Goal: Check status: Check status

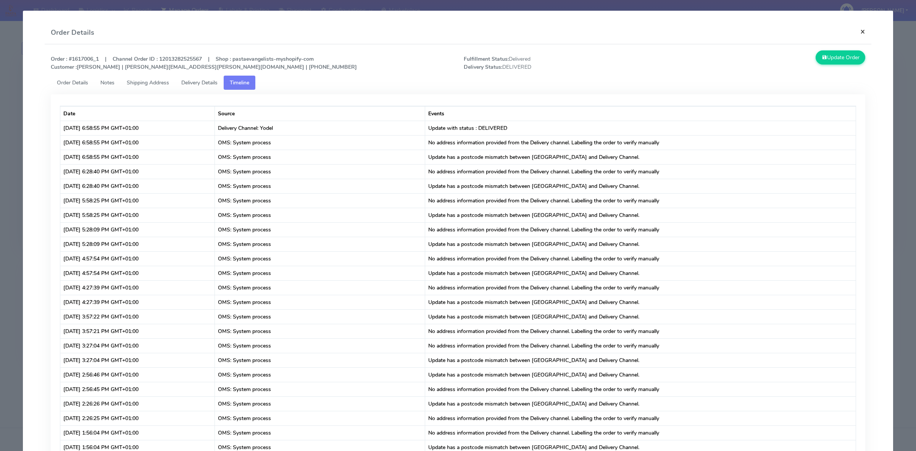
click at [863, 25] on button "×" at bounding box center [862, 31] width 17 height 20
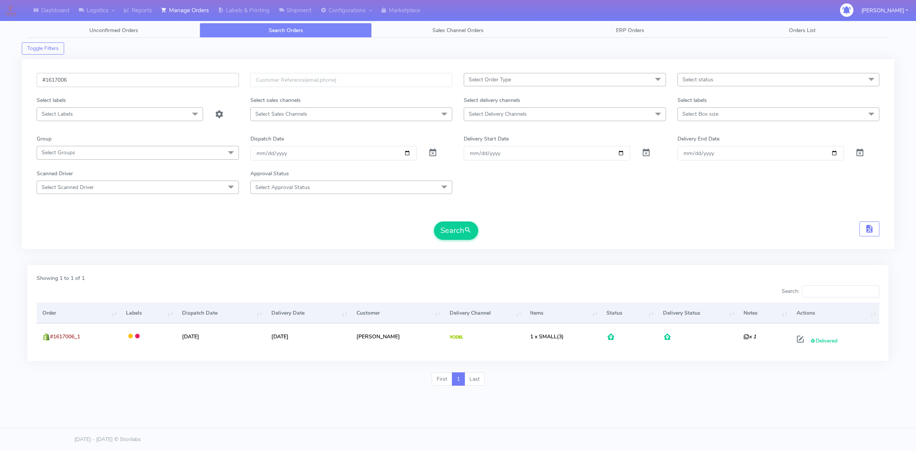
click at [109, 87] on input "#1617006" at bounding box center [138, 80] width 202 height 14
click at [111, 81] on input "#1617006" at bounding box center [138, 80] width 202 height 14
paste input "1617846"
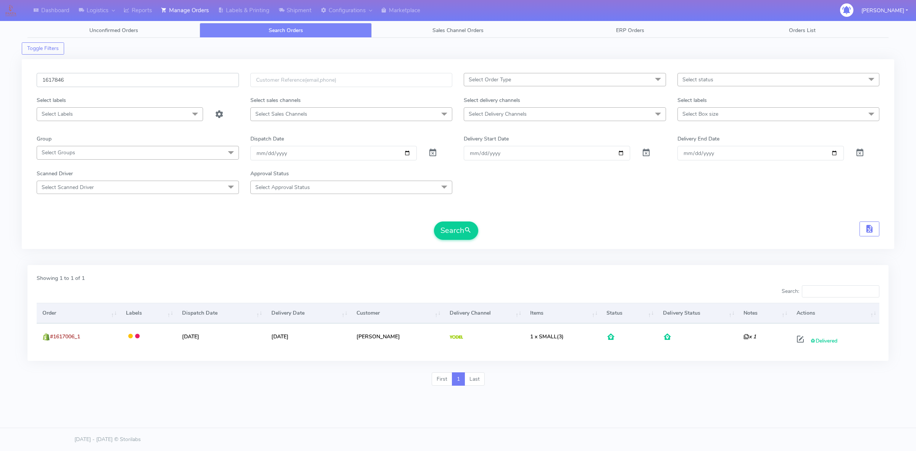
type input "1617846"
click at [434, 157] on span at bounding box center [432, 154] width 9 height 7
drag, startPoint x: 512, startPoint y: 215, endPoint x: 505, endPoint y: 218, distance: 8.0
click at [512, 215] on form "1617846 Select Order Type Select All MEALS ATAVI One Off Pasta Club Gift Kit Ev…" at bounding box center [458, 156] width 843 height 167
click at [463, 234] on button "Search" at bounding box center [456, 230] width 44 height 18
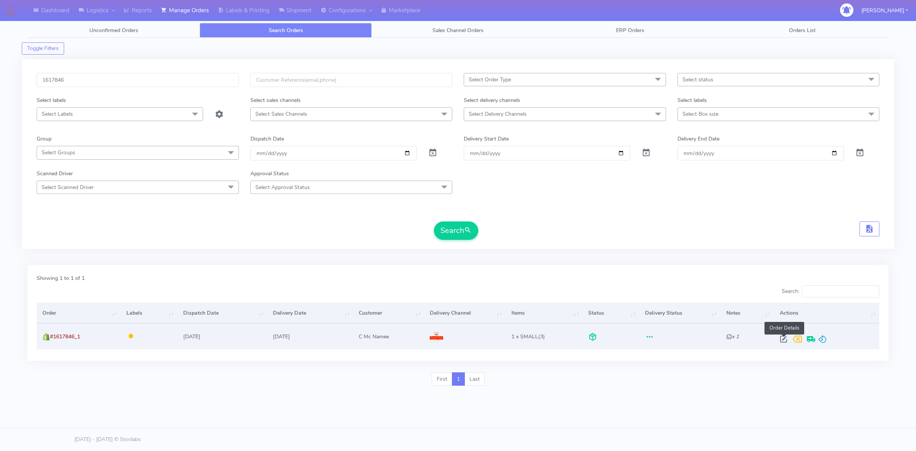
click at [782, 337] on span at bounding box center [784, 340] width 14 height 7
select select "3"
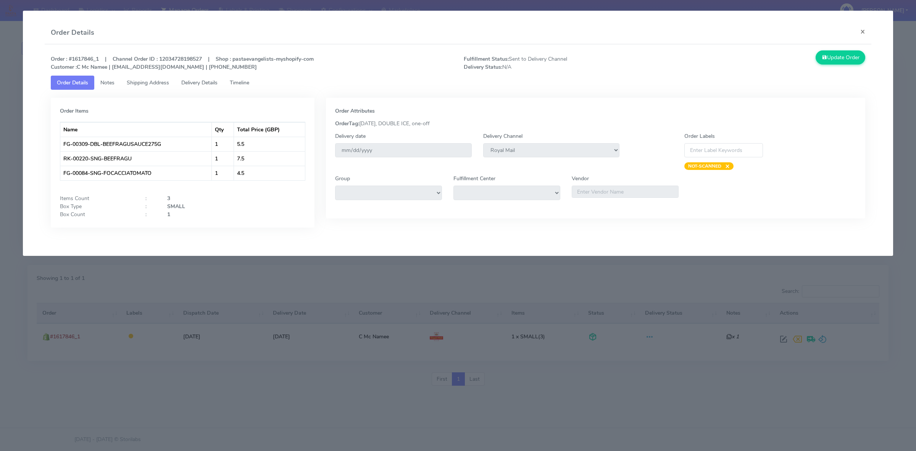
click at [204, 87] on link "Delivery Details" at bounding box center [199, 83] width 48 height 14
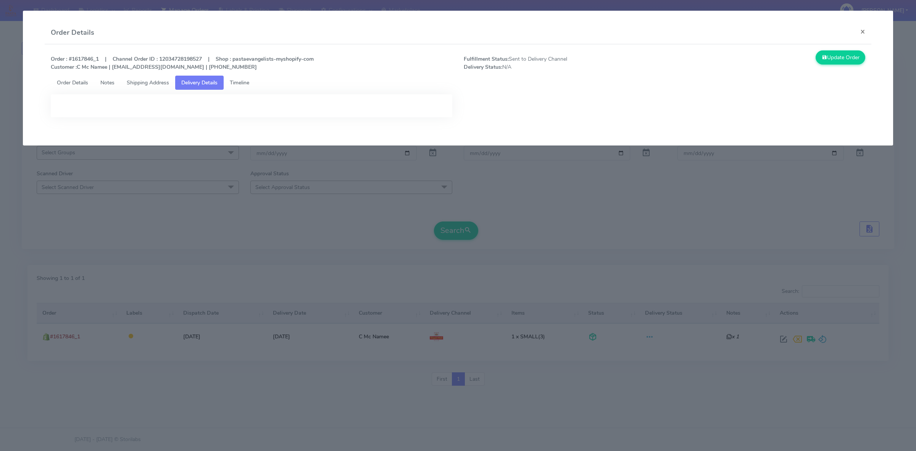
click at [243, 82] on span "Timeline" at bounding box center [239, 82] width 19 height 7
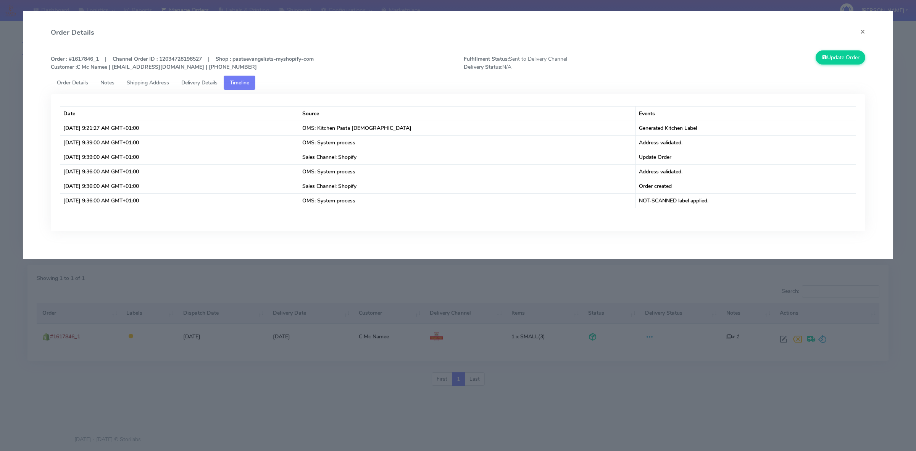
click at [161, 86] on link "Shipping Address" at bounding box center [148, 83] width 55 height 14
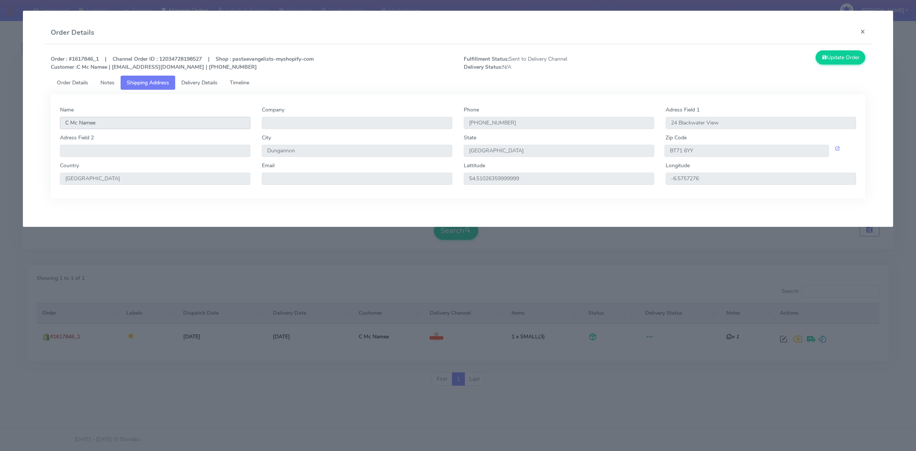
drag, startPoint x: 100, startPoint y: 121, endPoint x: 59, endPoint y: 124, distance: 41.3
click at [59, 124] on div "Name C Mc Namee" at bounding box center [155, 120] width 202 height 28
click at [858, 35] on button "×" at bounding box center [862, 31] width 17 height 20
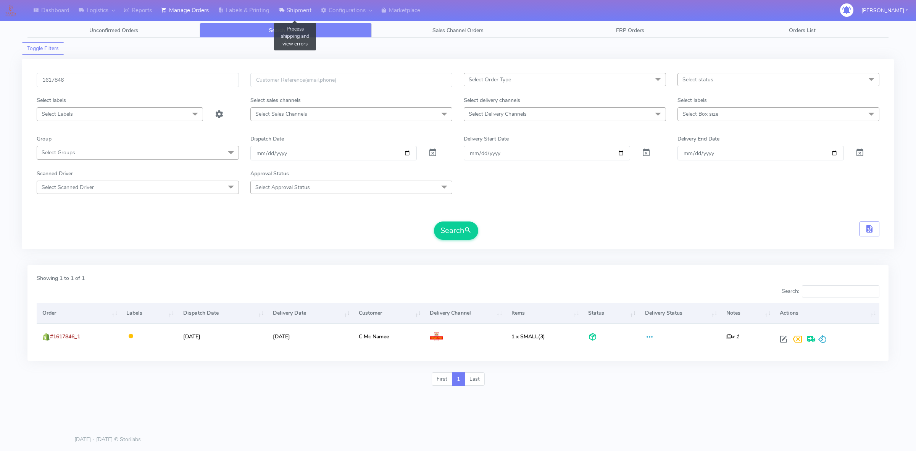
click at [295, 13] on link "Shipment" at bounding box center [295, 10] width 42 height 21
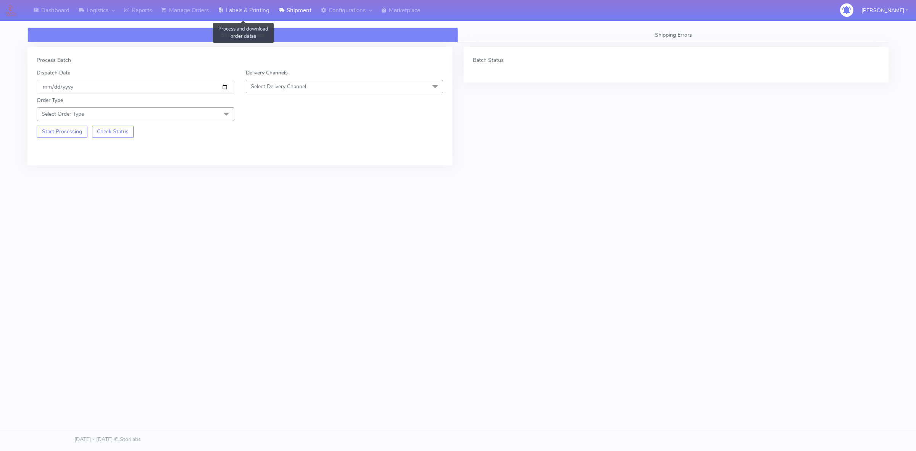
click at [228, 12] on link "Labels & Printing" at bounding box center [243, 10] width 61 height 21
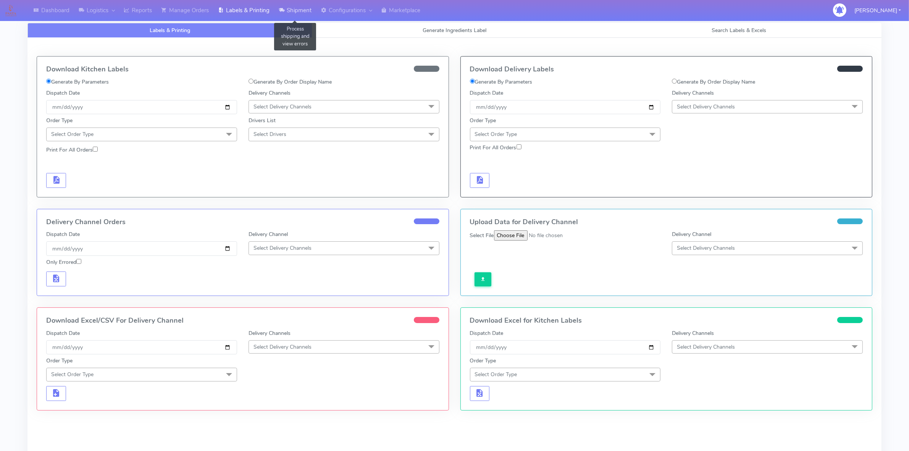
click at [292, 8] on link "Shipment" at bounding box center [295, 10] width 42 height 21
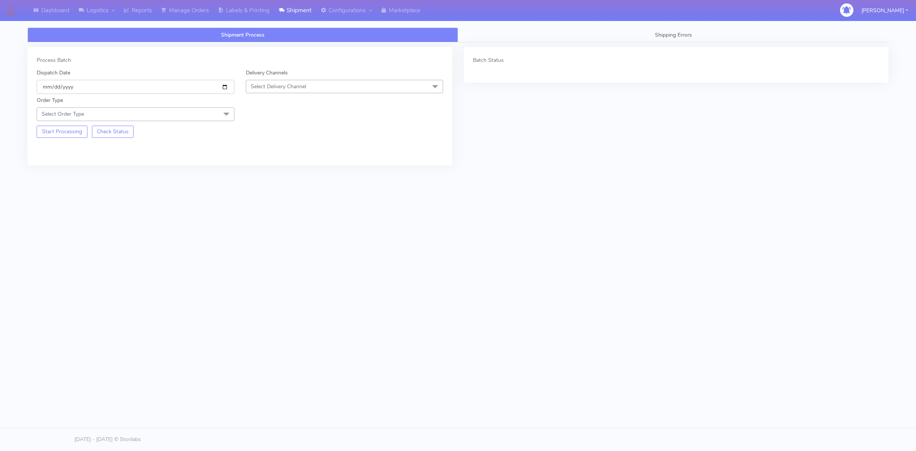
click at [226, 86] on input "[DATE]" at bounding box center [136, 87] width 198 height 14
type input "[DATE]"
click at [319, 74] on div "Delivery Channels Select Delivery Channel DHL OnFleet Royal Mail DPD Yodel MaxO…" at bounding box center [344, 81] width 209 height 25
click at [313, 88] on span "Select Delivery Channel" at bounding box center [345, 86] width 198 height 13
click at [287, 134] on div "OnFleet" at bounding box center [344, 135] width 189 height 8
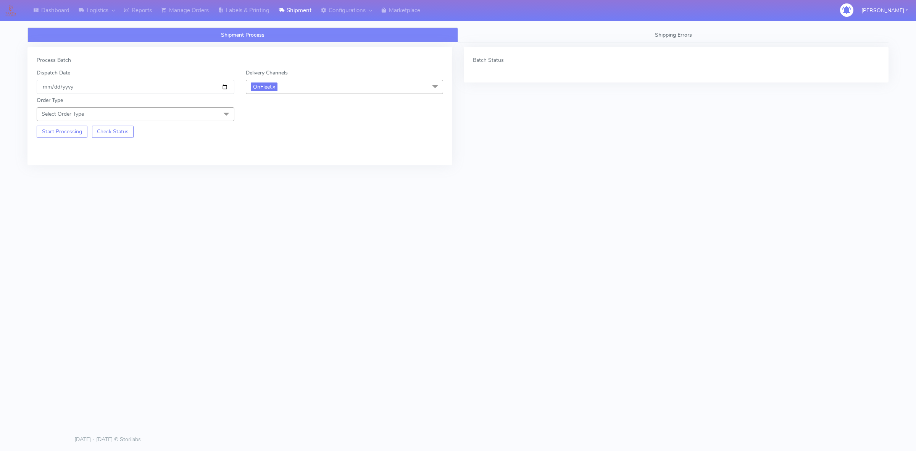
click at [196, 121] on span "Select Order Type" at bounding box center [136, 113] width 198 height 13
click at [81, 152] on div "Meal" at bounding box center [135, 150] width 189 height 8
click at [63, 165] on button "Start Processing" at bounding box center [62, 159] width 51 height 12
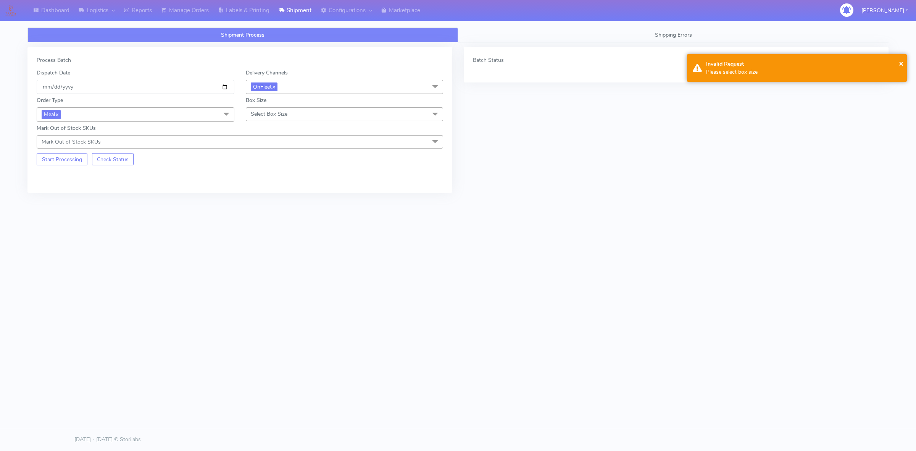
click at [303, 110] on span "Select Box Size" at bounding box center [345, 113] width 198 height 13
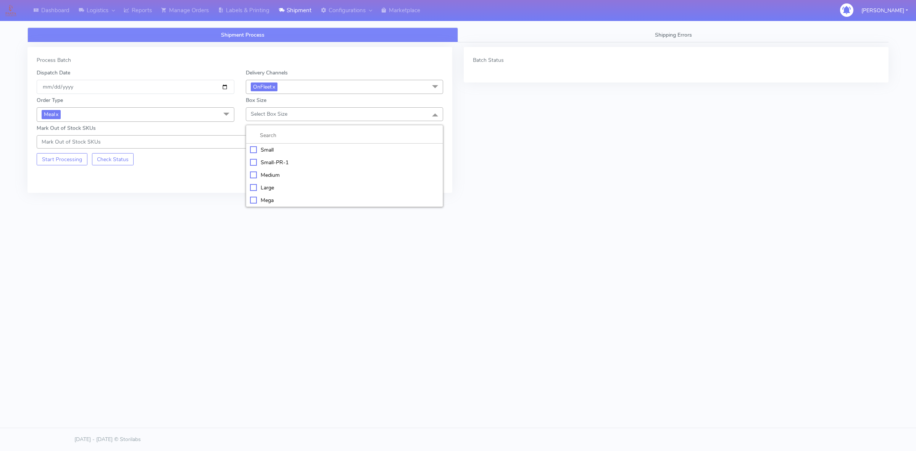
click at [279, 151] on div "Small" at bounding box center [344, 150] width 189 height 8
click at [60, 163] on button "Start Processing" at bounding box center [62, 159] width 51 height 12
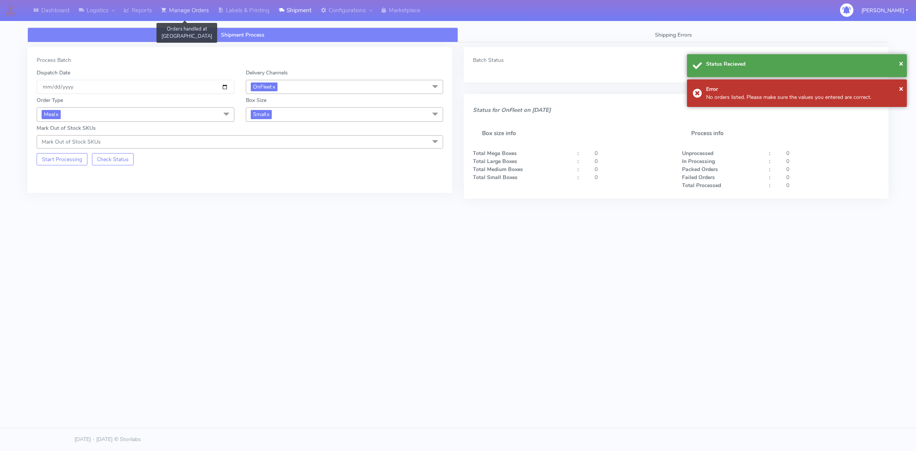
click at [192, 13] on link "Manage Orders" at bounding box center [185, 10] width 57 height 21
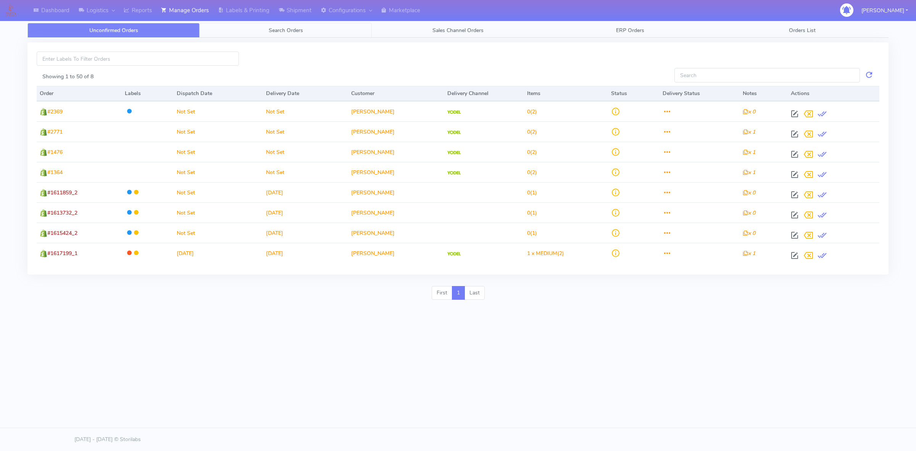
click at [242, 31] on link "Search Orders" at bounding box center [286, 30] width 172 height 15
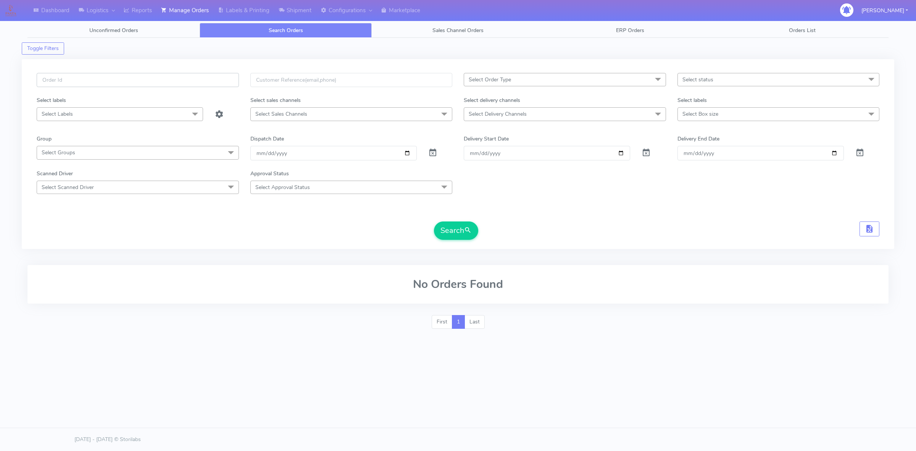
click at [171, 83] on input "text" at bounding box center [138, 80] width 202 height 14
paste input "#1618423"
type input "#1618423"
click at [432, 153] on span at bounding box center [432, 154] width 9 height 7
click at [451, 224] on button "Search" at bounding box center [456, 230] width 44 height 18
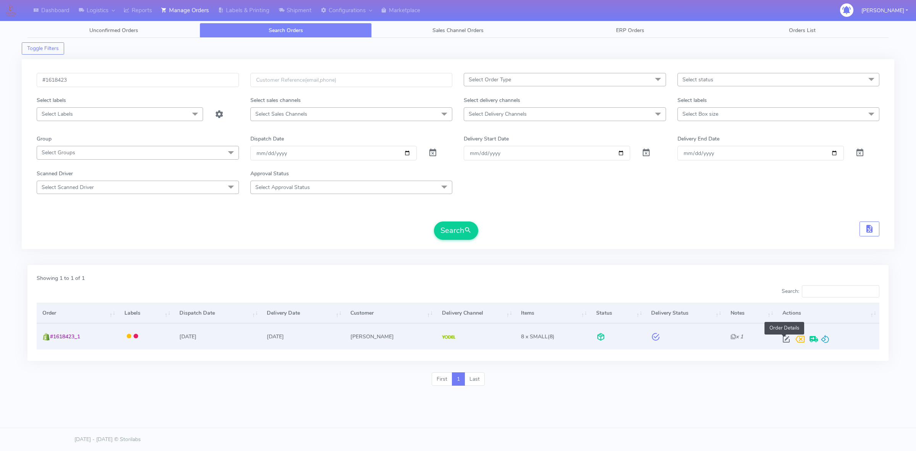
click at [785, 338] on span at bounding box center [787, 340] width 14 height 7
select select "5"
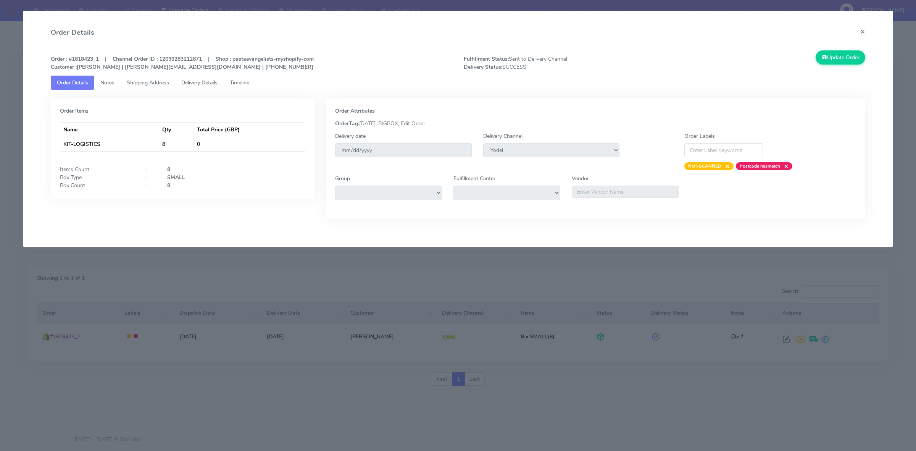
click at [237, 85] on span "Timeline" at bounding box center [239, 82] width 19 height 7
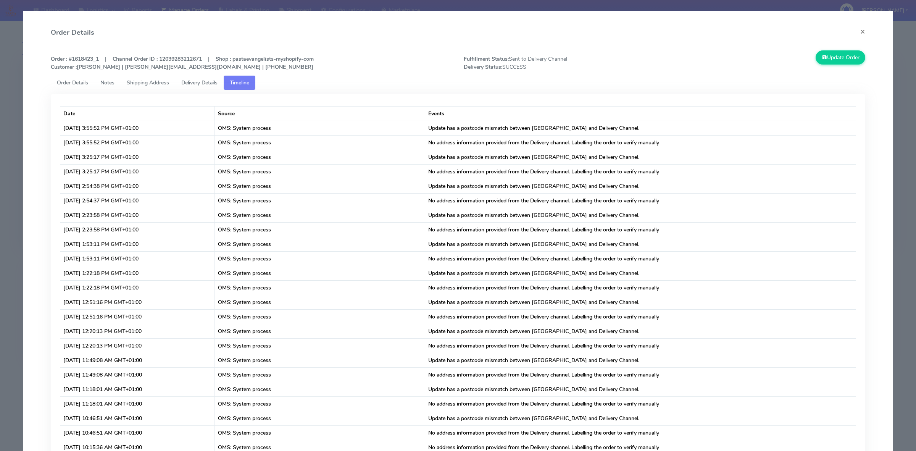
click at [209, 82] on span "Delivery Details" at bounding box center [199, 82] width 36 height 7
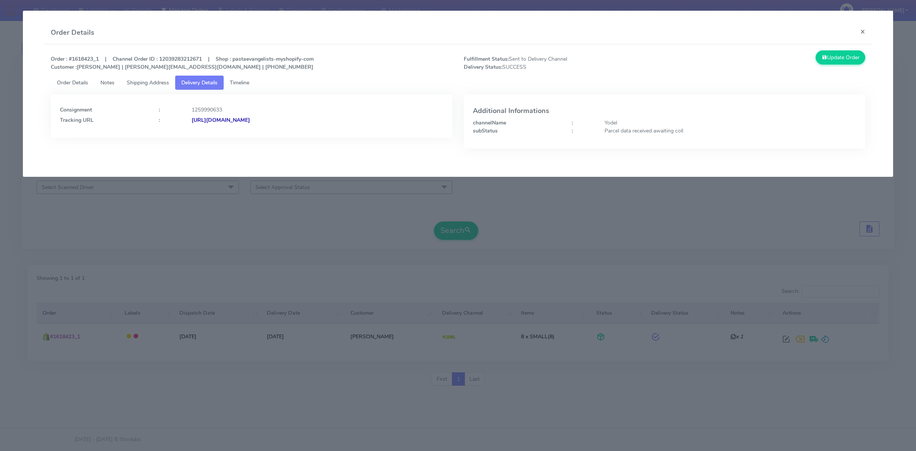
click at [162, 86] on link "Shipping Address" at bounding box center [148, 83] width 55 height 14
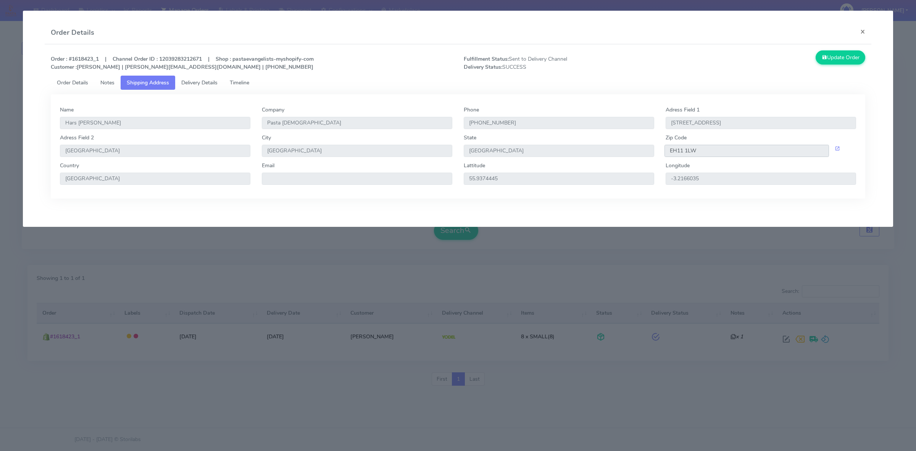
drag, startPoint x: 699, startPoint y: 153, endPoint x: 667, endPoint y: 154, distance: 32.8
click at [667, 154] on input "EH11 1LW" at bounding box center [747, 151] width 165 height 12
click at [216, 85] on span "Delivery Details" at bounding box center [199, 82] width 36 height 7
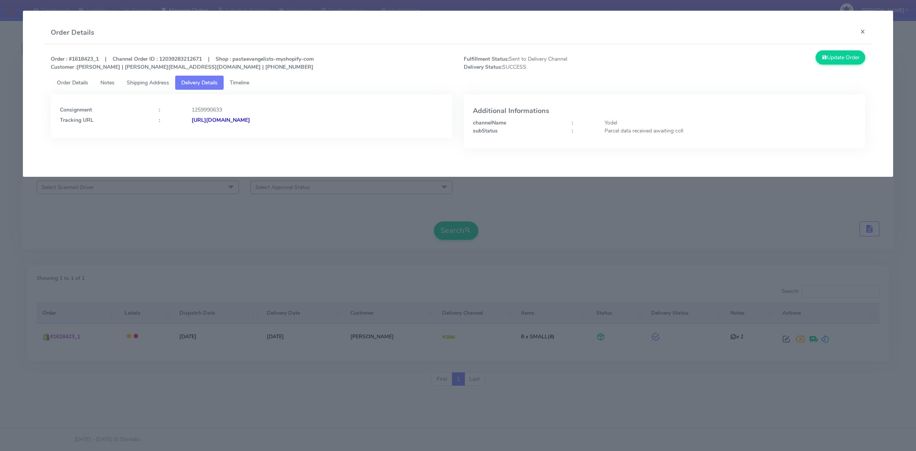
click at [234, 121] on strong "[URL][DOMAIN_NAME]" at bounding box center [221, 119] width 58 height 7
click at [268, 199] on modal-container "Order Details × Order : #1618423_1 | Channel Order ID : 12039283212671 | Shop :…" at bounding box center [458, 225] width 916 height 451
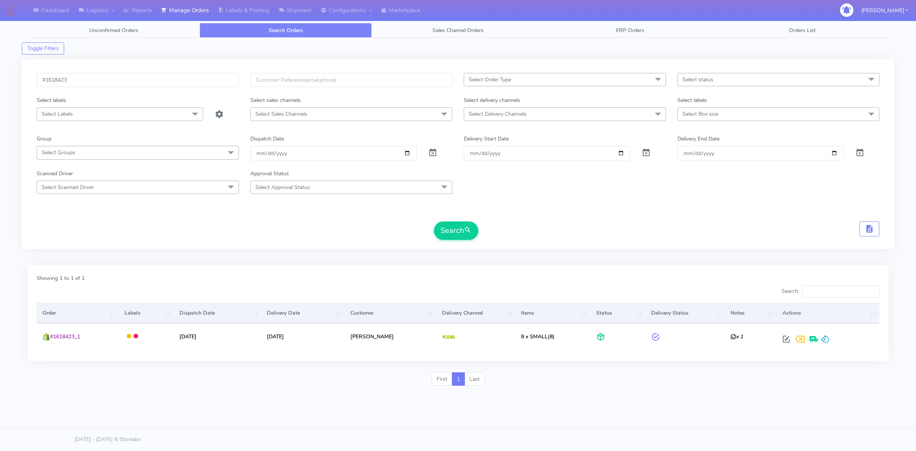
click at [552, 205] on form "#1618423 Select Order Type Select All MEALS ATAVI One Off Pasta Club Gift Kit E…" at bounding box center [458, 156] width 843 height 167
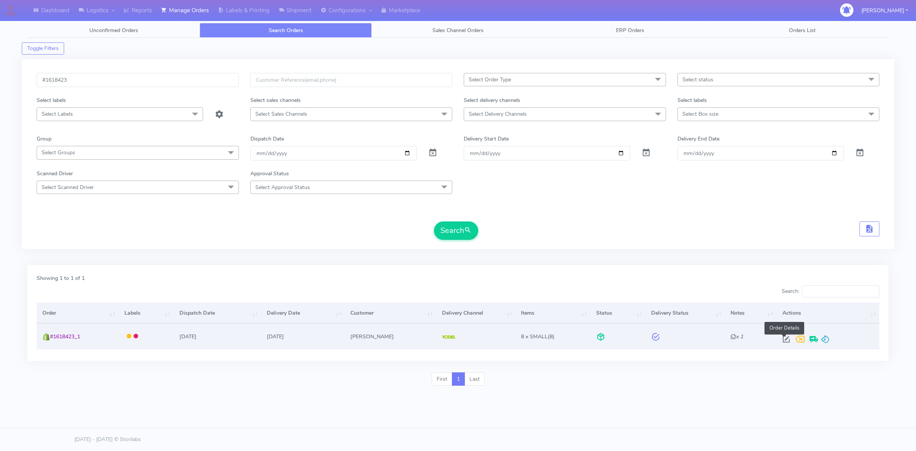
click at [781, 338] on span at bounding box center [787, 340] width 14 height 7
select select "5"
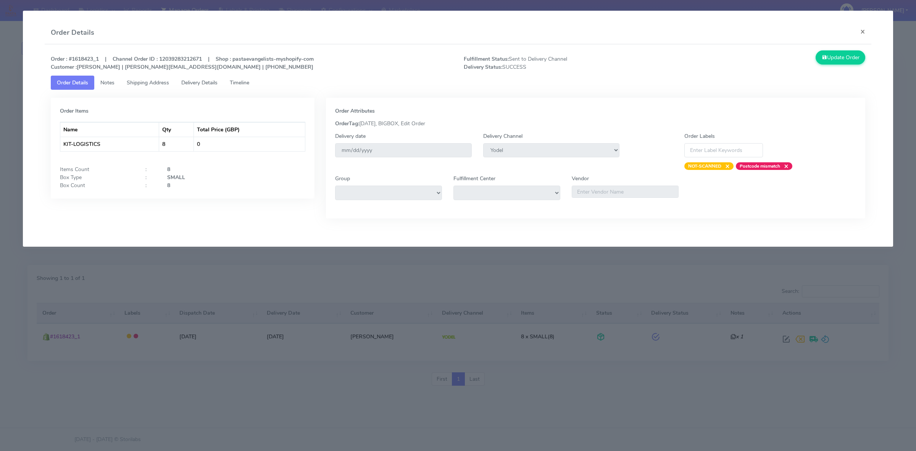
click at [207, 84] on span "Delivery Details" at bounding box center [199, 82] width 36 height 7
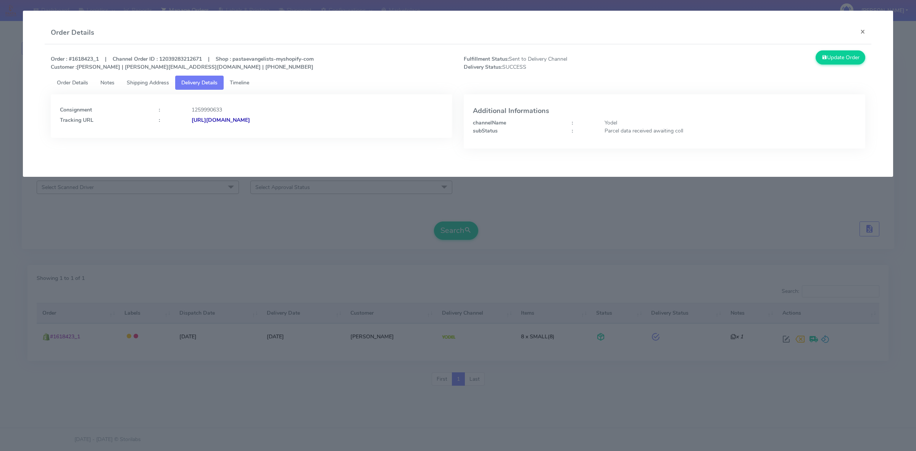
click at [250, 121] on strong "[URL][DOMAIN_NAME]" at bounding box center [221, 119] width 58 height 7
click at [865, 29] on button "×" at bounding box center [862, 31] width 17 height 20
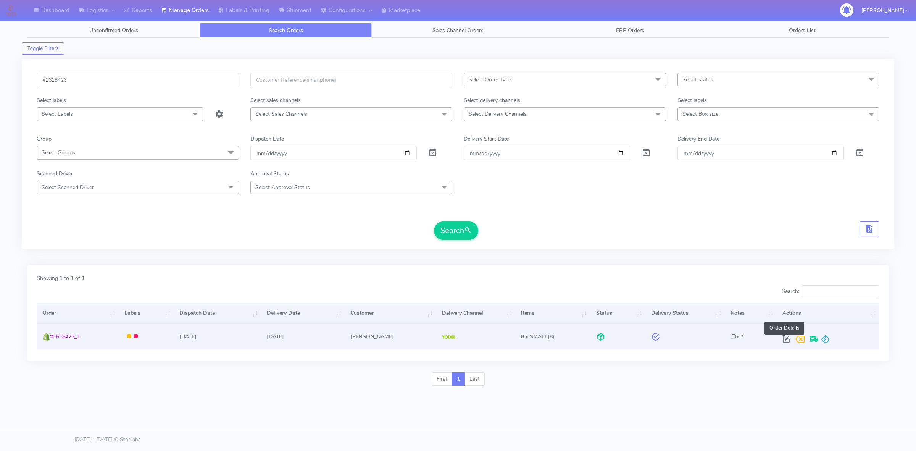
click at [780, 342] on span at bounding box center [787, 340] width 14 height 7
select select "5"
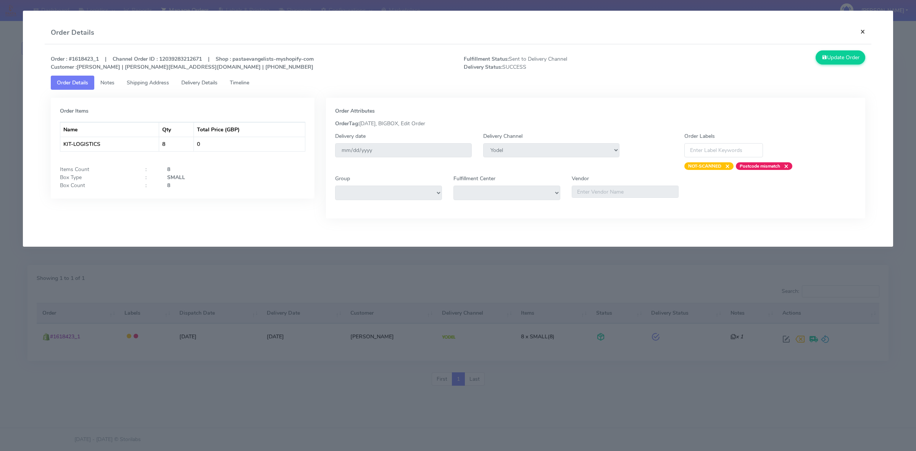
drag, startPoint x: 865, startPoint y: 34, endPoint x: 864, endPoint y: 38, distance: 3.9
click at [865, 35] on button "×" at bounding box center [862, 31] width 17 height 20
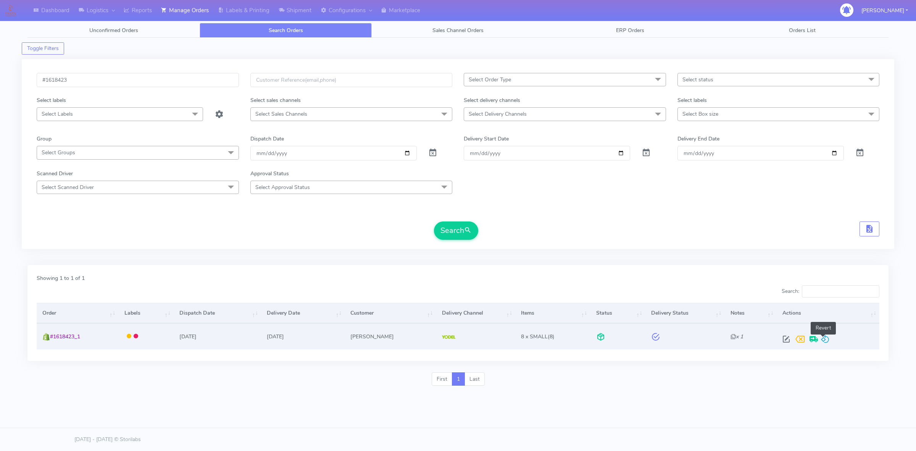
click at [822, 339] on span at bounding box center [825, 340] width 9 height 7
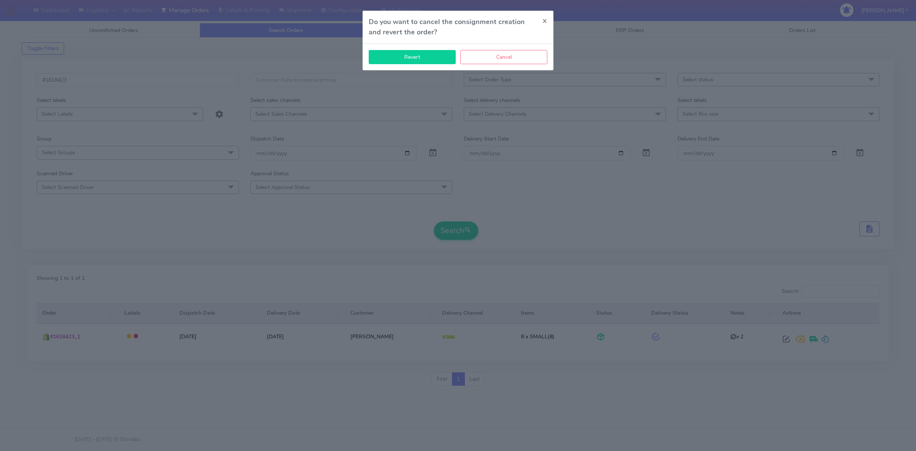
click at [427, 60] on button "Revert" at bounding box center [412, 57] width 87 height 14
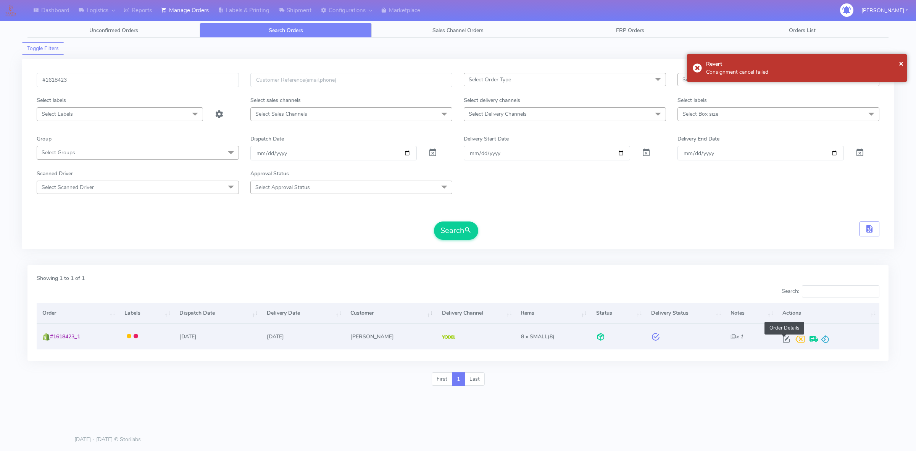
click at [786, 337] on span at bounding box center [787, 340] width 14 height 7
select select "5"
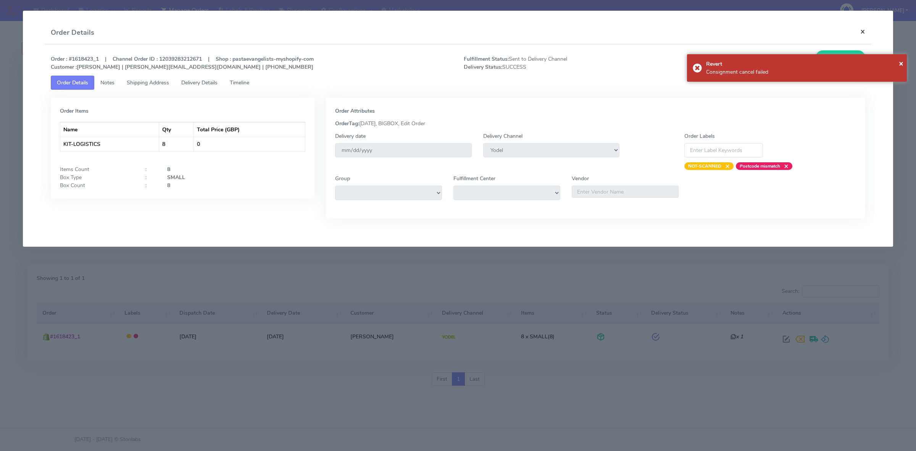
click at [865, 32] on button "×" at bounding box center [862, 31] width 17 height 20
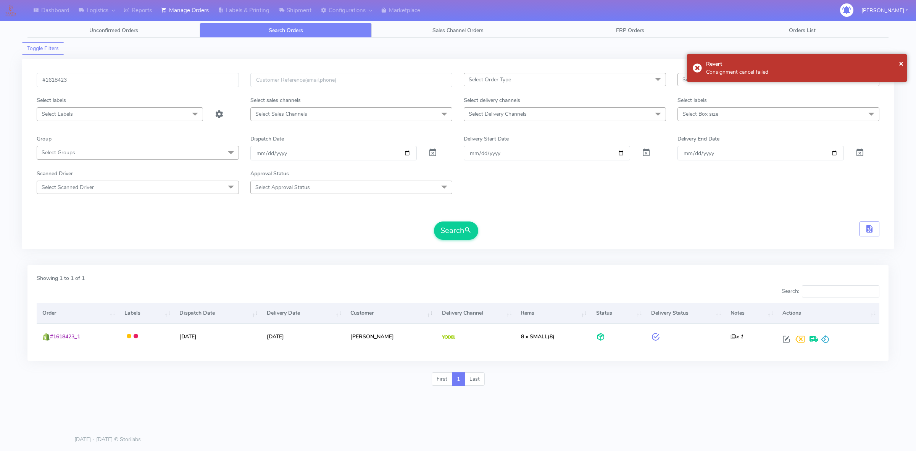
click at [703, 248] on div "#1618423 Select Order Type Select All MEALS ATAVI One Off Pasta Club Gift Kit E…" at bounding box center [458, 154] width 873 height 190
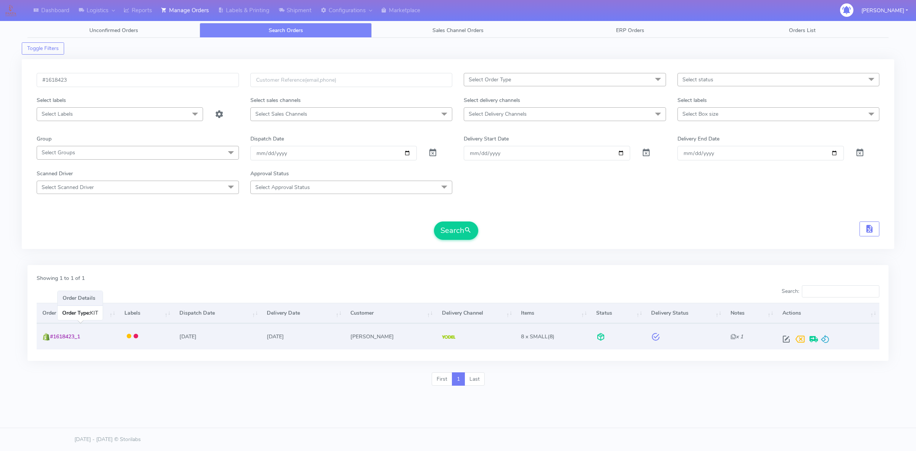
drag, startPoint x: 90, startPoint y: 337, endPoint x: 52, endPoint y: 336, distance: 38.2
click at [52, 336] on td "#1618423_1" at bounding box center [78, 336] width 82 height 26
click at [783, 342] on span at bounding box center [787, 340] width 14 height 7
select select "5"
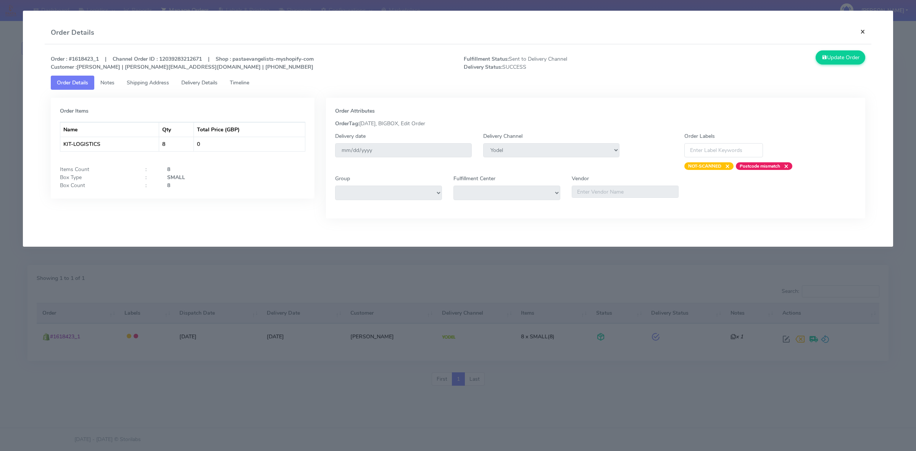
click at [867, 33] on button "×" at bounding box center [862, 31] width 17 height 20
